Goal: Information Seeking & Learning: Learn about a topic

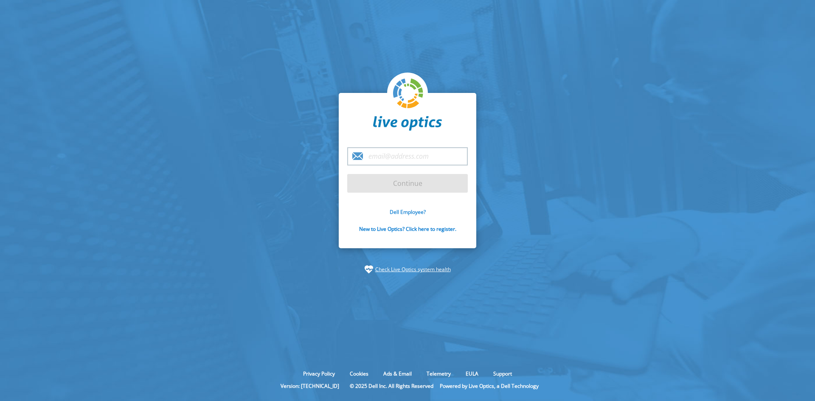
click at [421, 211] on link "Dell Employee?" at bounding box center [408, 211] width 36 height 7
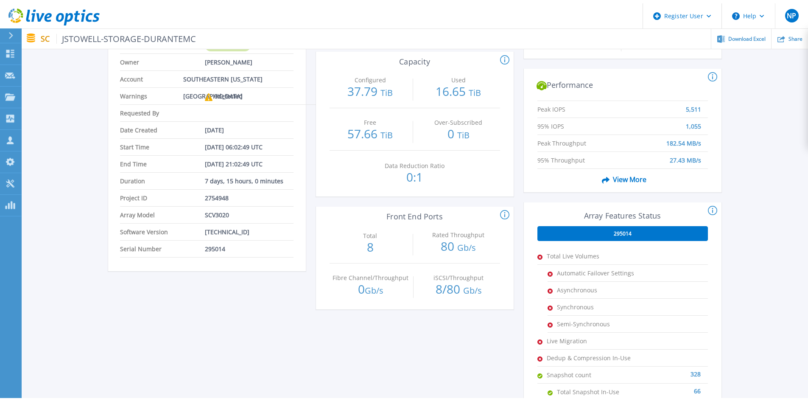
scroll to position [85, 0]
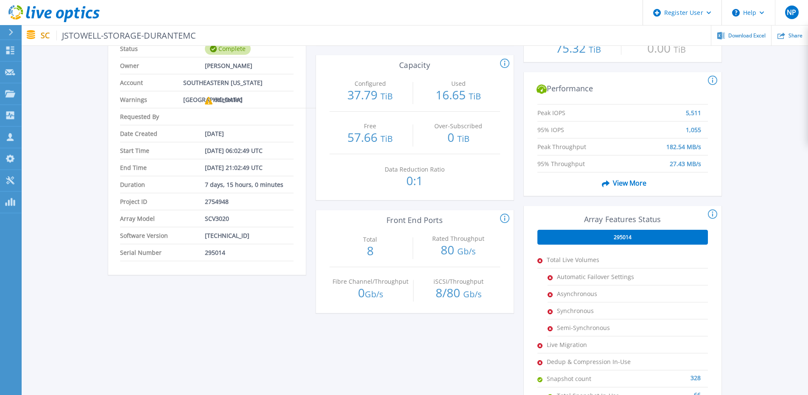
click at [634, 185] on span "View More" at bounding box center [623, 183] width 48 height 16
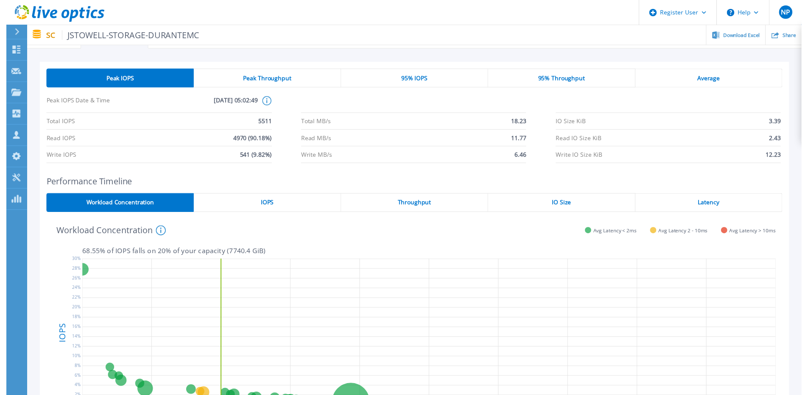
scroll to position [0, 0]
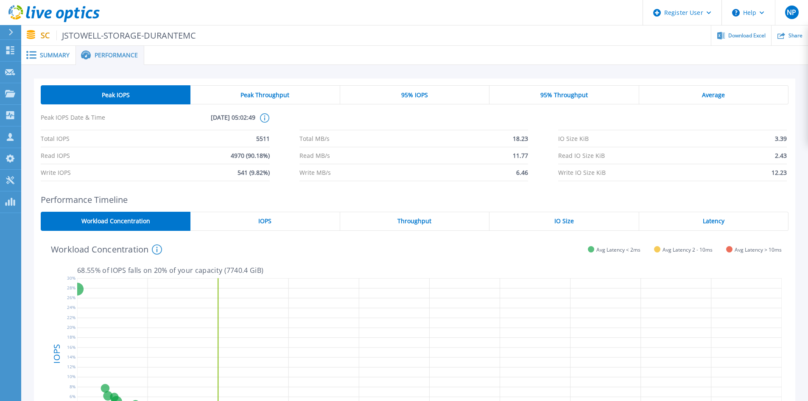
click at [263, 116] on icon at bounding box center [264, 117] width 9 height 9
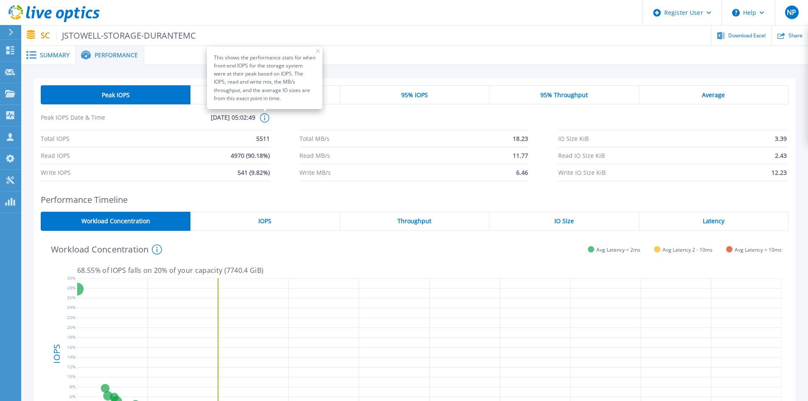
click at [287, 119] on div "Peak IOPS Date & Time [DATE] 05:02:49 This shows the performance stats for when…" at bounding box center [415, 121] width 748 height 17
click at [286, 119] on div "Peak IOPS Date & Time [DATE] 05:02:49 This shows the performance stats for when…" at bounding box center [415, 121] width 748 height 17
click at [284, 119] on div "Peak IOPS Date & Time [DATE] 05:02:49 This shows the performance stats for when…" at bounding box center [415, 121] width 748 height 17
click at [316, 51] on icon at bounding box center [318, 51] width 4 height 4
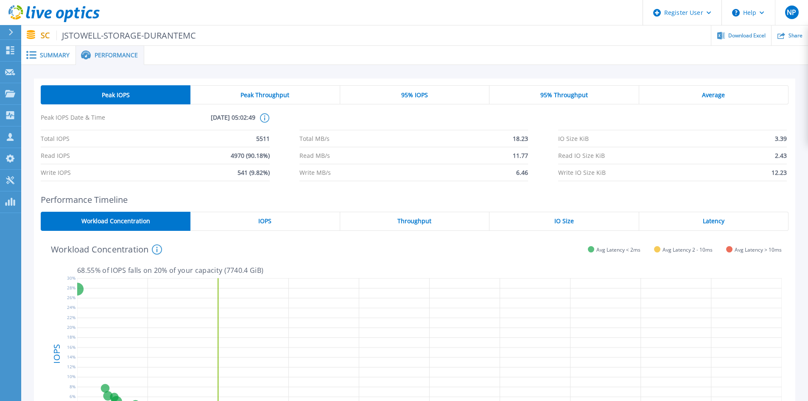
click at [55, 56] on span "Summary" at bounding box center [55, 55] width 30 height 6
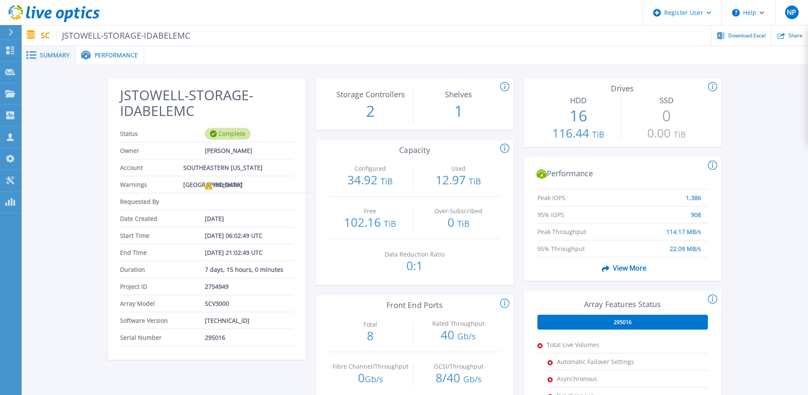
click at [115, 59] on div "Performance" at bounding box center [110, 55] width 68 height 19
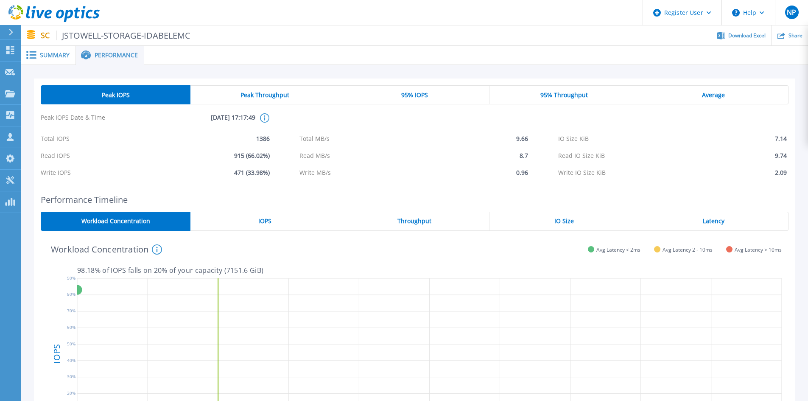
click at [66, 52] on span "Summary" at bounding box center [55, 55] width 30 height 6
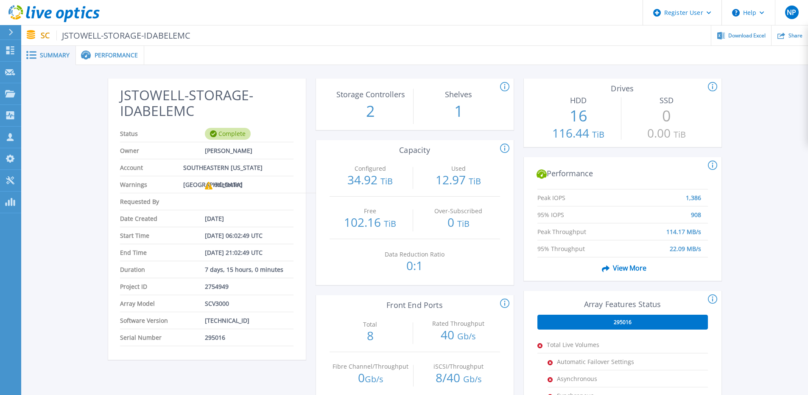
click at [120, 52] on span "Performance" at bounding box center [116, 55] width 43 height 6
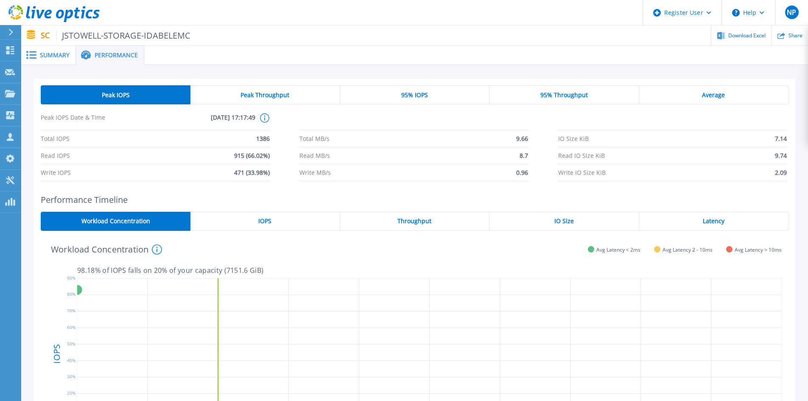
click at [623, 224] on div "IO Size" at bounding box center [564, 221] width 149 height 19
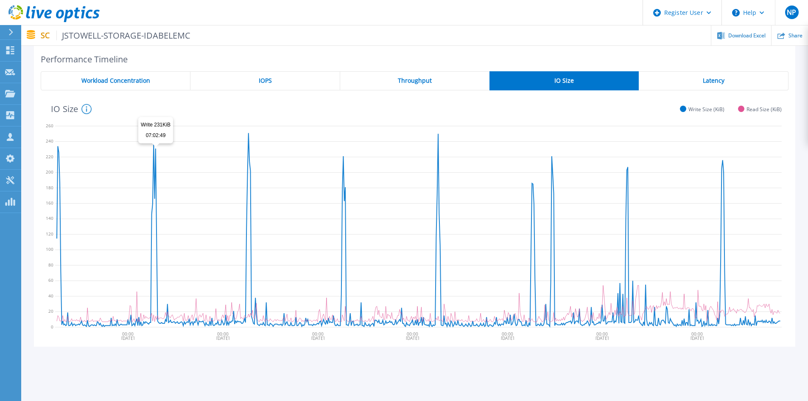
scroll to position [126, 0]
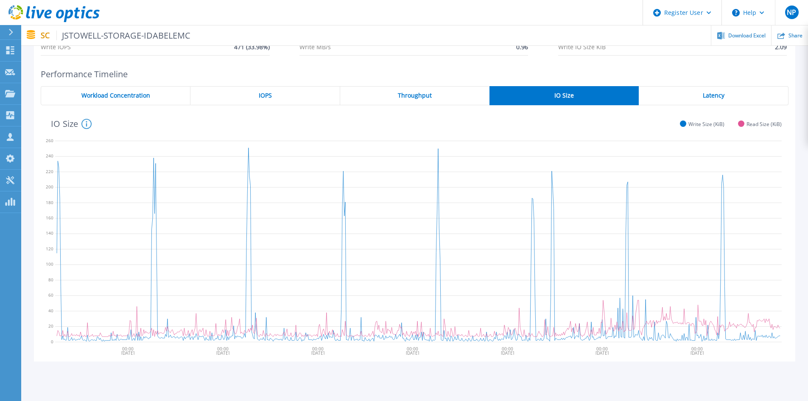
click at [677, 104] on div "Latency" at bounding box center [714, 95] width 150 height 19
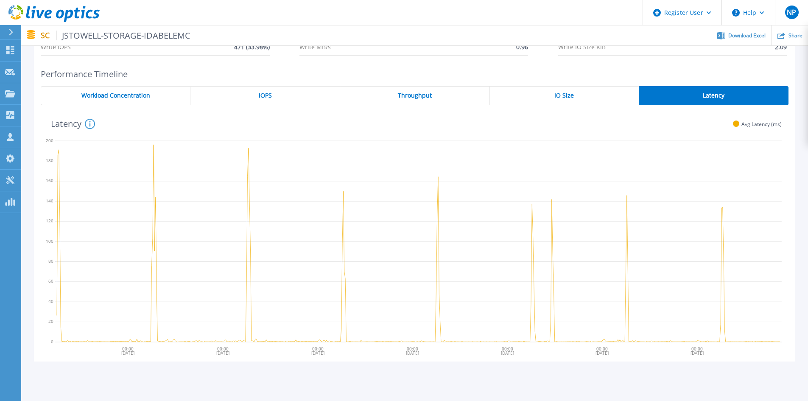
click at [275, 98] on div "IOPS" at bounding box center [266, 95] width 150 height 19
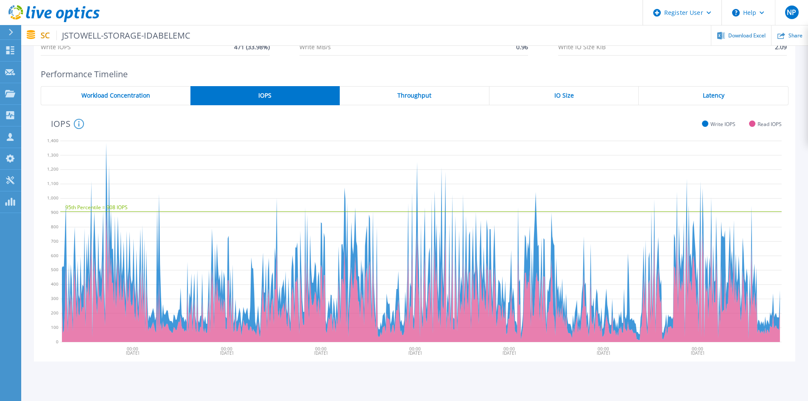
click at [159, 101] on div "Workload Concentration" at bounding box center [116, 95] width 150 height 19
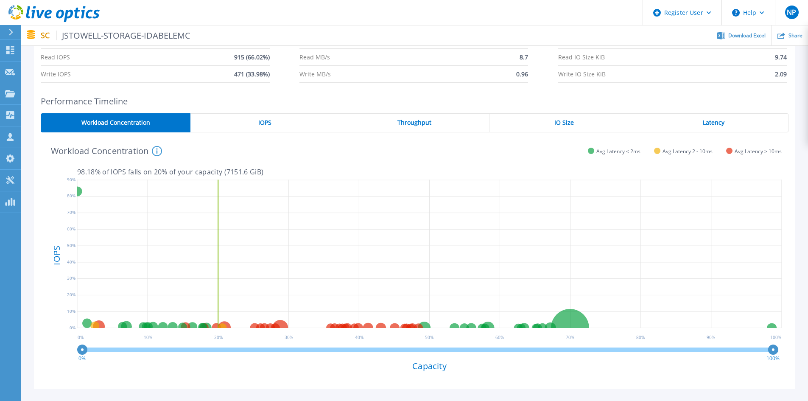
scroll to position [127, 0]
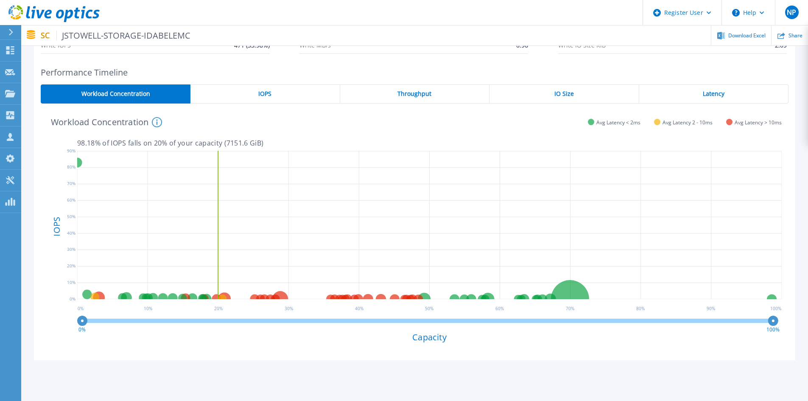
click at [218, 173] on icon at bounding box center [429, 226] width 705 height 159
